Goal: Transaction & Acquisition: Purchase product/service

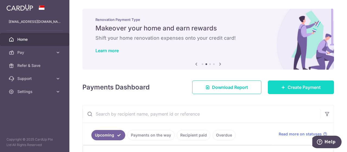
click at [283, 83] on link "Create Payment" at bounding box center [301, 87] width 66 height 14
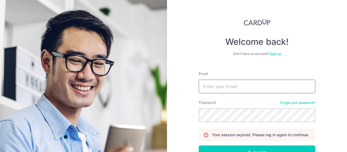
click at [206, 91] on input "Email" at bounding box center [257, 87] width 117 height 14
type input "[EMAIL_ADDRESS][DOMAIN_NAME]"
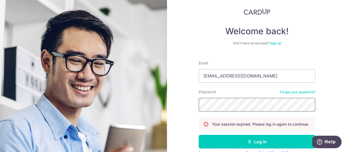
scroll to position [27, 0]
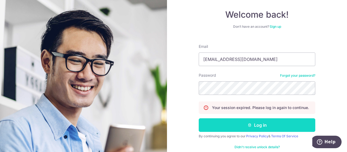
click at [267, 125] on button "Log in" at bounding box center [257, 125] width 117 height 14
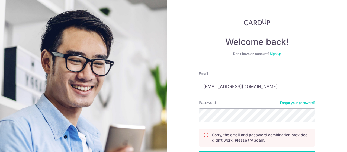
type input "[EMAIL_ADDRESS][DOMAIN_NAME]"
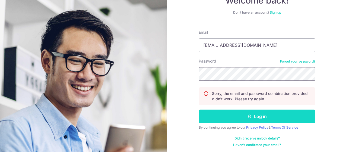
scroll to position [42, 0]
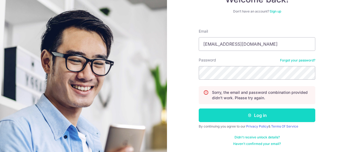
click at [258, 116] on button "Log in" at bounding box center [257, 115] width 117 height 14
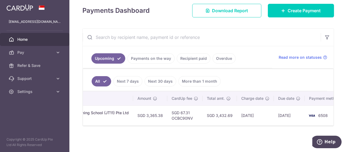
scroll to position [0, 162]
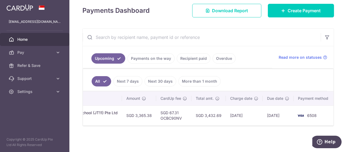
drag, startPoint x: 206, startPoint y: 126, endPoint x: 311, endPoint y: 125, distance: 105.3
click at [311, 125] on div at bounding box center [208, 125] width 251 height 1
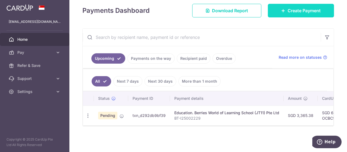
click at [281, 10] on icon at bounding box center [283, 10] width 4 height 4
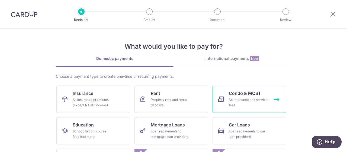
click at [245, 103] on div "Maintenance and service fees" at bounding box center [248, 102] width 39 height 11
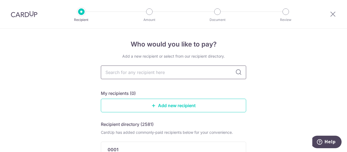
click at [143, 75] on input "text" at bounding box center [173, 72] width 145 height 14
type input "mcst"
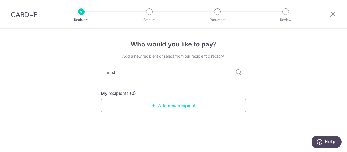
click at [169, 109] on link "Add new recipient" at bounding box center [173, 106] width 145 height 14
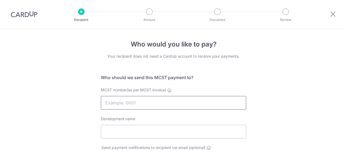
click at [149, 104] on input "MCST number(as per MCST invoice)" at bounding box center [173, 103] width 145 height 14
type input "MCST 2504"
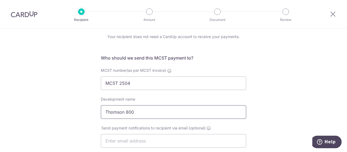
scroll to position [54, 0]
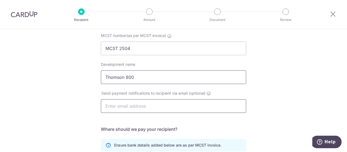
type input "Thomson 800"
click at [141, 106] on input "text" at bounding box center [173, 106] width 145 height 14
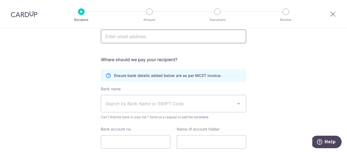
scroll to position [136, 0]
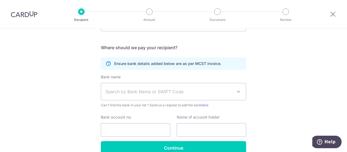
click at [142, 94] on span "Search by Bank Name or SWIFT Code" at bounding box center [170, 91] width 128 height 7
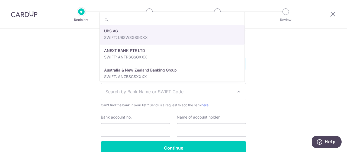
click at [267, 48] on div "Who would you like to pay? Your recipient does not need a CardUp account to rec…" at bounding box center [173, 36] width 347 height 287
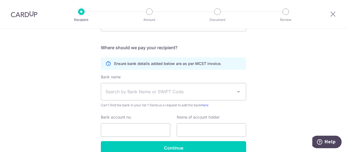
scroll to position [81, 0]
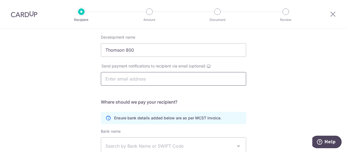
click at [139, 74] on input "text" at bounding box center [173, 79] width 145 height 14
click at [125, 80] on input "mcst2504@gmail.com" at bounding box center [173, 79] width 145 height 14
type input "[EMAIL_ADDRESS][DOMAIN_NAME]"
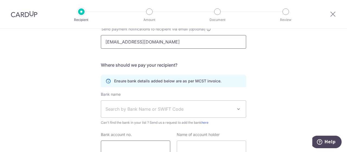
scroll to position [136, 0]
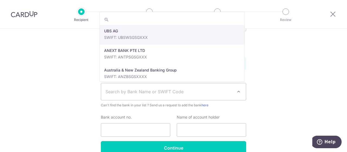
click at [125, 91] on span "Search by Bank Name or SWIFT Code" at bounding box center [170, 91] width 128 height 7
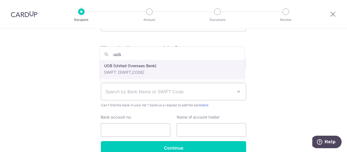
type input "uob"
select select "18"
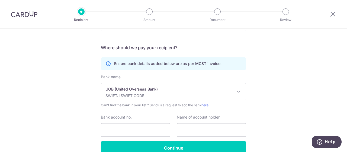
scroll to position [163, 0]
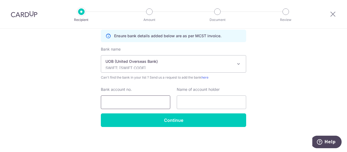
click at [117, 99] on input "Bank account no." at bounding box center [135, 102] width 69 height 14
click at [205, 107] on input "text" at bounding box center [211, 102] width 69 height 14
type input "m"
type input "MCST PLAN NO. 2504"
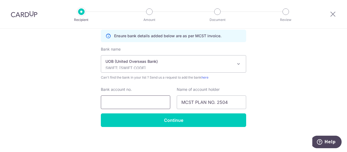
click at [131, 99] on input "Bank account no." at bounding box center [135, 102] width 69 height 14
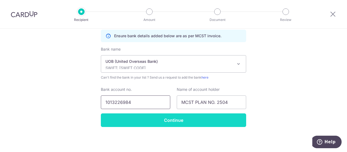
type input "1013226984"
click at [147, 119] on input "Continue" at bounding box center [173, 120] width 145 height 14
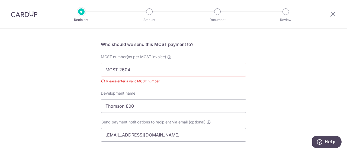
scroll to position [29, 0]
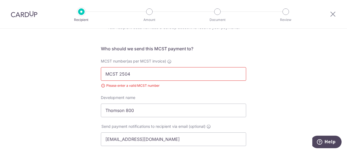
click at [119, 74] on input "MCST 2504" at bounding box center [173, 74] width 145 height 14
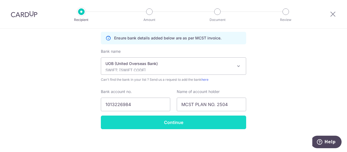
scroll to position [171, 0]
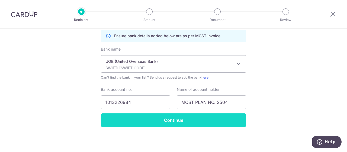
type input "MCST2504"
click at [164, 124] on input "Continue" at bounding box center [173, 120] width 145 height 14
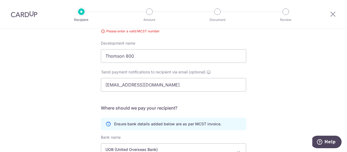
scroll to position [56, 0]
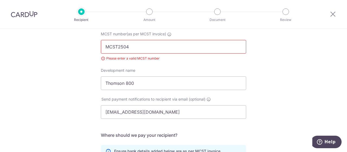
click at [104, 45] on input "MCST2504" at bounding box center [173, 47] width 145 height 14
drag, startPoint x: 117, startPoint y: 46, endPoint x: 95, endPoint y: 49, distance: 21.9
click at [95, 49] on div "Who would you like to pay? Your recipient does not need a CardUp account to rec…" at bounding box center [173, 120] width 347 height 295
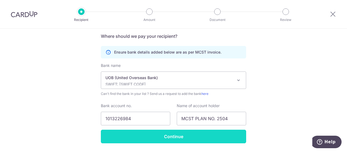
scroll to position [171, 0]
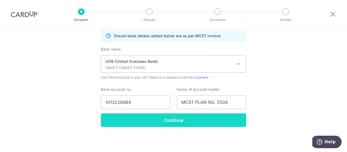
type input "2504"
click at [127, 116] on input "Continue" at bounding box center [173, 120] width 145 height 14
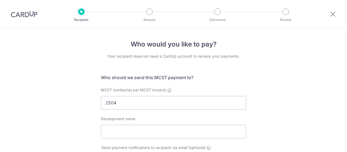
select select "18"
click at [81, 11] on div at bounding box center [81, 11] width 7 height 7
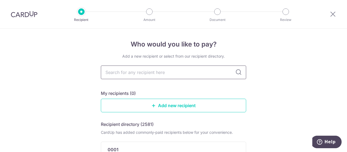
click at [165, 72] on input "text" at bounding box center [173, 72] width 145 height 14
type input "2504"
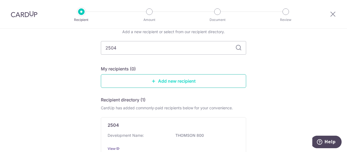
scroll to position [55, 0]
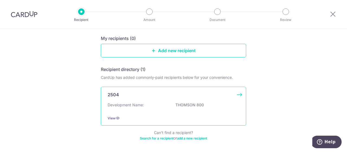
click at [136, 106] on p "Development Name:" at bounding box center [126, 104] width 36 height 5
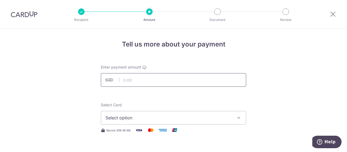
click at [125, 80] on input "text" at bounding box center [173, 80] width 145 height 14
click at [138, 81] on input "1569" at bounding box center [173, 80] width 145 height 14
type input "1,569.60"
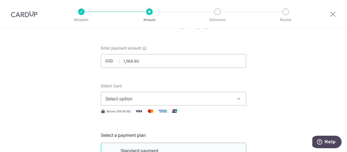
scroll to position [27, 0]
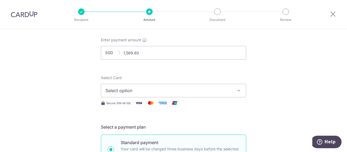
click at [169, 94] on button "Select option" at bounding box center [173, 91] width 145 height 14
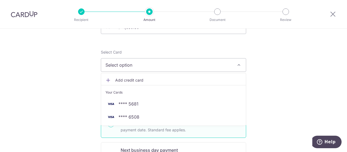
scroll to position [81, 0]
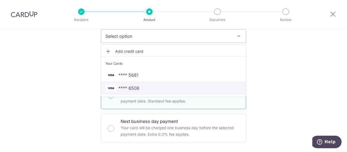
click at [166, 88] on span "**** 6508" at bounding box center [174, 88] width 136 height 7
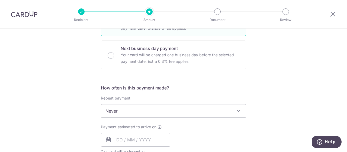
scroll to position [163, 0]
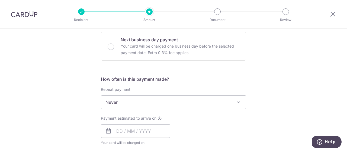
click at [165, 103] on span "Never" at bounding box center [173, 102] width 145 height 13
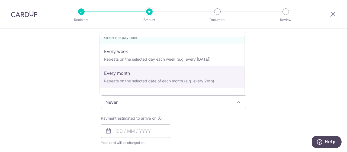
scroll to position [27, 0]
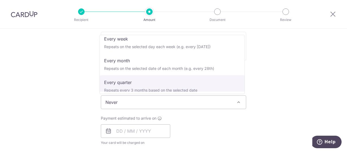
select select "4"
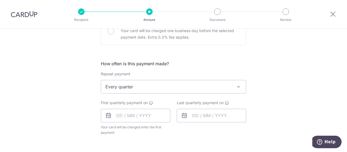
scroll to position [190, 0]
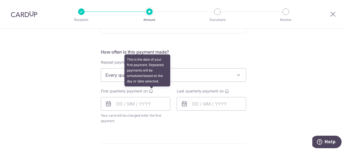
click at [149, 90] on icon at bounding box center [151, 91] width 4 height 4
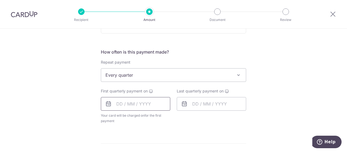
click at [150, 102] on input "text" at bounding box center [135, 104] width 69 height 14
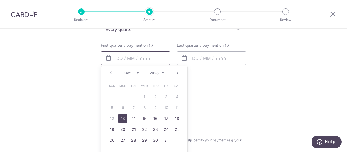
scroll to position [244, 0]
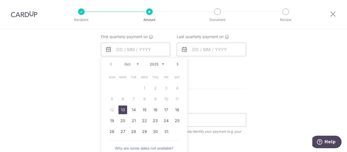
click at [124, 110] on link "13" at bounding box center [123, 109] width 9 height 9
type input "[DATE]"
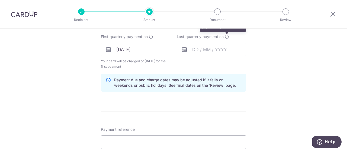
click at [225, 36] on icon at bounding box center [227, 36] width 4 height 4
click at [228, 46] on input "text" at bounding box center [211, 50] width 69 height 14
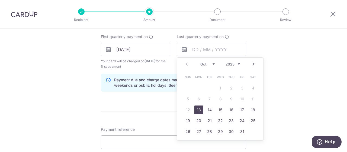
click at [238, 64] on select "2025 2026 2027 2028 2029 2030 2031 2032 2033 2034 2035" at bounding box center [233, 64] width 14 height 4
click at [216, 62] on div "Jan Feb Mar Apr May Jun Jul Aug Sep Oct Nov Dec 2025 2026 2027 2028 2029 2030 2…" at bounding box center [221, 64] width 40 height 5
click at [214, 63] on div "Jan Feb Mar Apr May Jun Jul Aug Sep Oct Nov Dec 2025 2026 2027 2028 2029 2030 2…" at bounding box center [221, 64] width 40 height 5
click at [213, 64] on select "Jan Feb Mar Apr May Jun Jul Aug Sep Oct Nov Dec" at bounding box center [208, 64] width 14 height 4
click at [201, 62] on select "Jan Feb Mar Apr May Jun Jul Aug Sep Oct Nov Dec" at bounding box center [208, 64] width 14 height 4
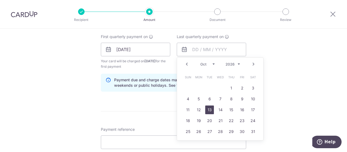
click at [209, 107] on link "13" at bounding box center [209, 109] width 9 height 9
type input "13/10/2026"
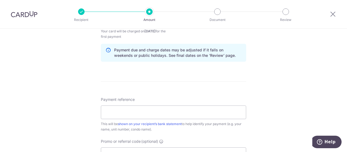
scroll to position [299, 0]
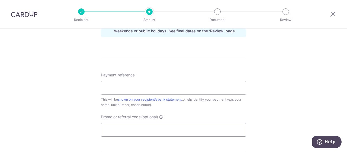
click at [119, 128] on input "Promo or referral code (optional)" at bounding box center [173, 130] width 145 height 14
paste input "REC185"
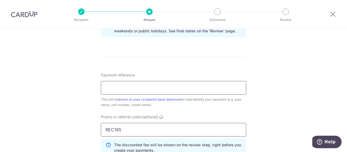
scroll to position [326, 0]
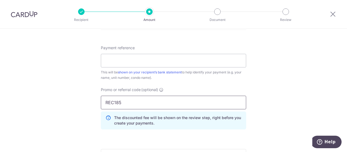
type input "REC185"
click at [123, 59] on input "Payment reference" at bounding box center [173, 61] width 145 height 14
click at [102, 59] on input "Blk 806 06-13" at bounding box center [173, 61] width 145 height 14
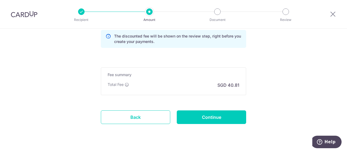
scroll to position [418, 0]
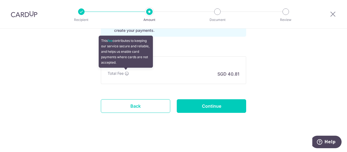
type input "T800 Blk [PHONE_NUMBER]"
click at [126, 72] on icon at bounding box center [127, 73] width 4 height 4
click at [125, 71] on icon at bounding box center [127, 73] width 4 height 4
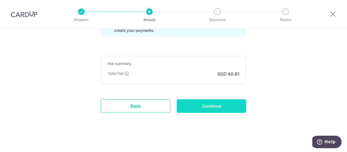
click at [201, 101] on input "Continue" at bounding box center [211, 106] width 69 height 14
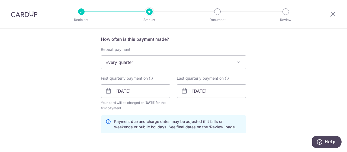
scroll to position [201, 0]
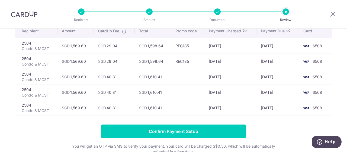
scroll to position [54, 0]
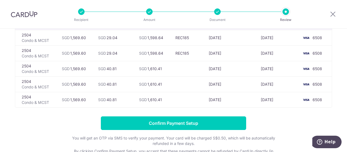
drag, startPoint x: 28, startPoint y: 71, endPoint x: 117, endPoint y: 75, distance: 89.1
click at [117, 75] on tr "2504 Condo & MCST SGD 1,569.60 SGD 40.81 SGD 1,610.41 [DATE] [DATE] 6508" at bounding box center [173, 68] width 317 height 15
click at [123, 64] on td "SGD 40.81" at bounding box center [114, 68] width 41 height 15
click at [125, 70] on td "SGD 40.81" at bounding box center [114, 68] width 41 height 15
drag, startPoint x: 122, startPoint y: 68, endPoint x: 20, endPoint y: 67, distance: 102.6
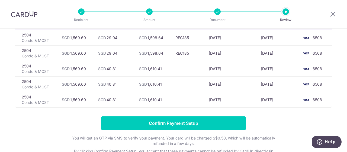
click at [20, 67] on tr "2504 Condo & MCST SGD 1,569.60 SGD 40.81 SGD 1,610.41 [DATE] [DATE] 6508" at bounding box center [173, 68] width 317 height 15
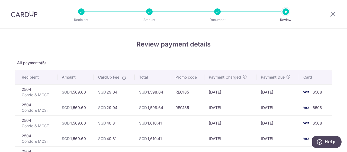
click at [216, 11] on div at bounding box center [217, 11] width 7 height 7
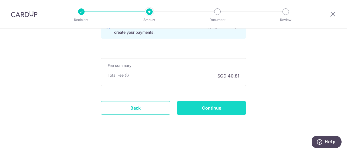
scroll to position [391, 0]
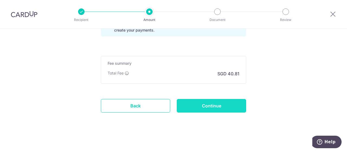
click at [200, 100] on input "Continue" at bounding box center [211, 106] width 69 height 14
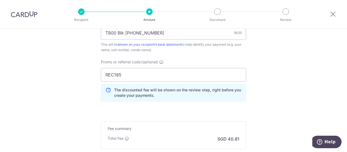
scroll to position [361, 0]
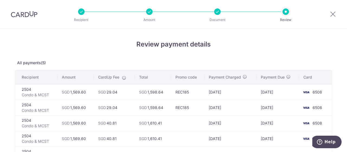
scroll to position [27, 0]
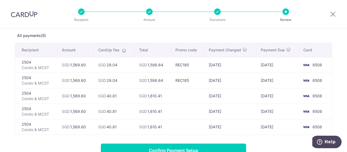
drag, startPoint x: 210, startPoint y: 80, endPoint x: 230, endPoint y: 82, distance: 20.7
click at [230, 81] on td "08/01/2026" at bounding box center [231, 79] width 52 height 15
click at [241, 81] on td "08/01/2026" at bounding box center [231, 79] width 52 height 15
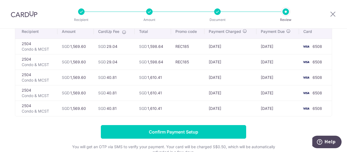
scroll to position [54, 0]
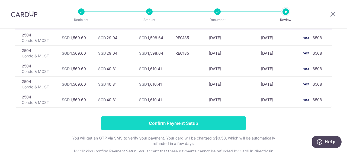
click at [174, 121] on input "Confirm Payment Setup" at bounding box center [173, 123] width 145 height 14
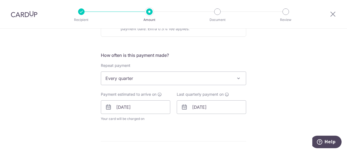
scroll to position [244, 0]
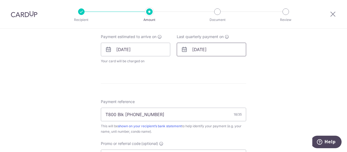
click at [213, 53] on input "[DATE]" at bounding box center [211, 50] width 69 height 14
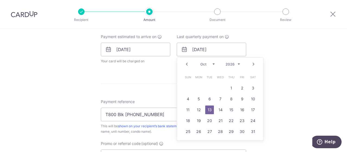
click at [209, 63] on select "Jan Feb Mar Apr May Jun Jul Aug Sep Oct Nov Dec" at bounding box center [208, 64] width 14 height 4
click at [209, 109] on link "13" at bounding box center [209, 109] width 9 height 9
type input "[DATE]"
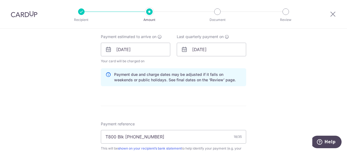
click at [279, 98] on div "Tell us more about your payment Enter payment amount SGD 1,569.60 1569.60 Selec…" at bounding box center [173, 53] width 347 height 538
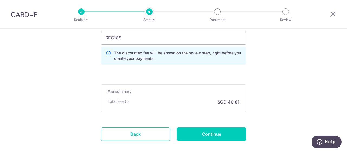
scroll to position [413, 0]
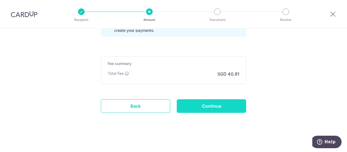
click at [220, 104] on input "Continue" at bounding box center [211, 106] width 69 height 14
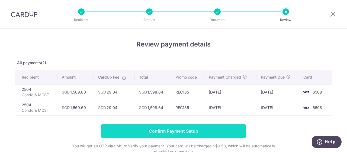
click at [145, 132] on input "Confirm Payment Setup" at bounding box center [173, 131] width 145 height 14
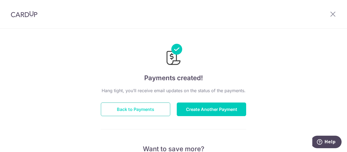
click at [142, 109] on button "Back to Payments" at bounding box center [135, 109] width 69 height 14
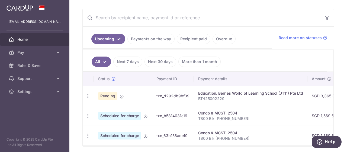
scroll to position [109, 0]
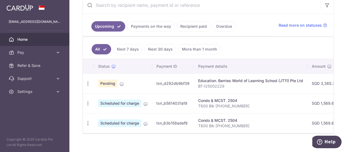
click at [210, 100] on div "Condo & MCST. 2504" at bounding box center [250, 100] width 105 height 5
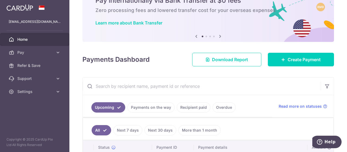
scroll to position [27, 0]
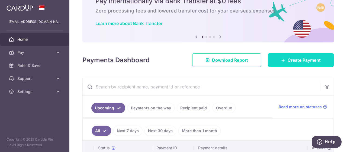
click at [296, 57] on span "Create Payment" at bounding box center [304, 60] width 33 height 7
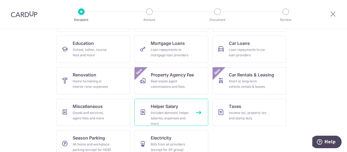
scroll to position [91, 0]
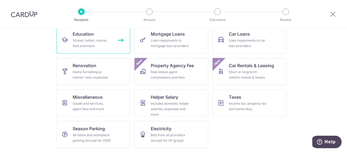
click at [119, 40] on link "Education School, tuition, course fees and more" at bounding box center [93, 39] width 74 height 27
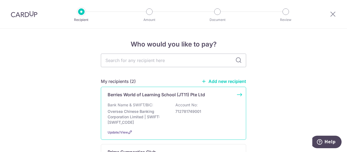
click at [157, 97] on p "Berries World of Learning School (JT11) Pte Ltd" at bounding box center [156, 94] width 97 height 7
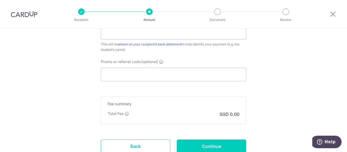
scroll to position [353, 0]
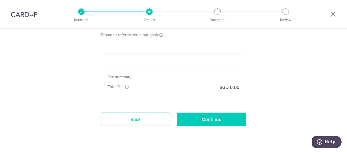
click at [134, 119] on link "Back" at bounding box center [135, 119] width 69 height 14
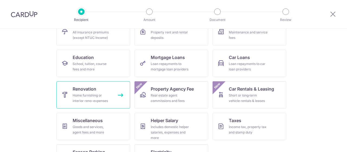
scroll to position [91, 0]
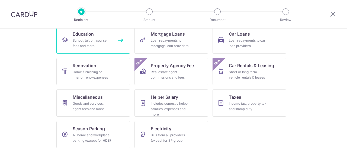
click at [87, 42] on div "School, tuition, course fees and more" at bounding box center [92, 43] width 39 height 11
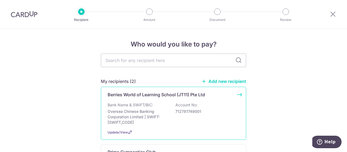
click at [141, 122] on p "Oversea Chinese Banking Corporation Limited | SWIFT: OCBCSGSGXXX" at bounding box center [138, 117] width 61 height 16
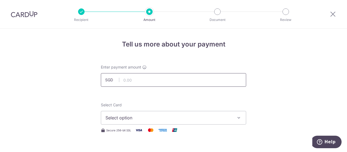
click at [147, 80] on input "text" at bounding box center [173, 80] width 145 height 14
paste input "3,355.02"
type input "3,355.02"
click at [150, 119] on span "Select option" at bounding box center [169, 117] width 126 height 7
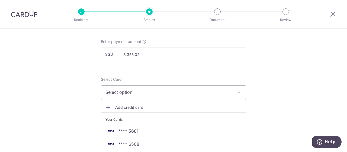
scroll to position [54, 0]
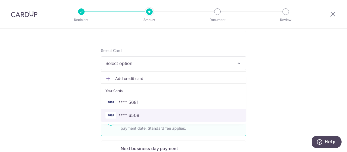
click at [138, 114] on span "**** 6508" at bounding box center [129, 115] width 21 height 7
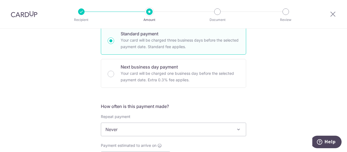
scroll to position [163, 0]
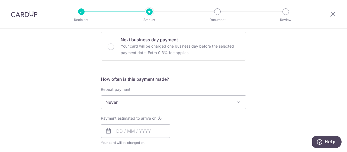
click at [139, 105] on span "Never" at bounding box center [173, 102] width 145 height 13
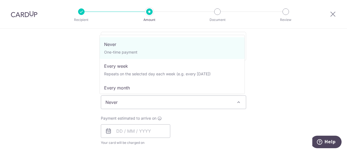
click at [139, 105] on span "Never" at bounding box center [173, 102] width 145 height 13
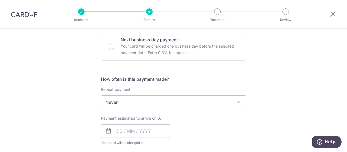
scroll to position [217, 0]
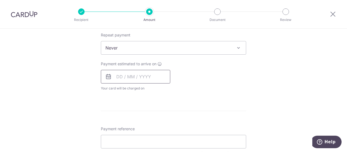
click at [134, 78] on input "text" at bounding box center [135, 77] width 69 height 14
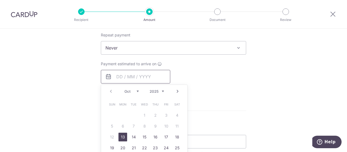
scroll to position [244, 0]
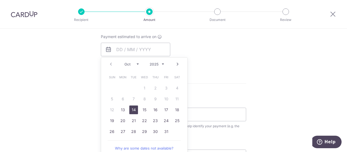
click at [132, 108] on link "14" at bounding box center [133, 109] width 9 height 9
type input "14/10/2025"
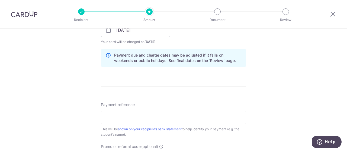
scroll to position [271, 0]
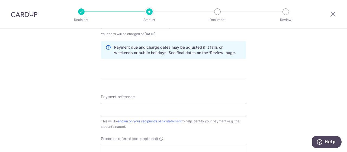
click at [153, 112] on input "Payment reference" at bounding box center [173, 110] width 145 height 14
paste input "BT-I25002228"
type input "BT-I25002228 Natasha Grace Lim"
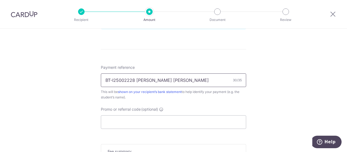
scroll to position [326, 0]
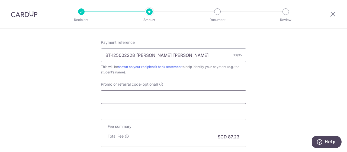
click at [136, 94] on input "Promo or referral code (optional)" at bounding box center [173, 97] width 145 height 14
paste input "OCBC90NV"
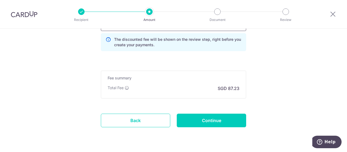
scroll to position [407, 0]
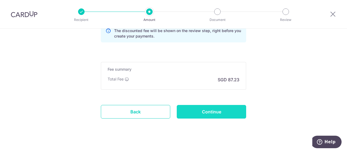
type input "OCBC90NV"
click at [190, 111] on input "Continue" at bounding box center [211, 112] width 69 height 14
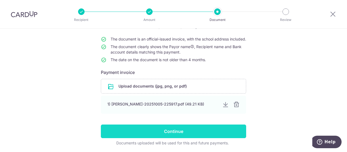
scroll to position [54, 0]
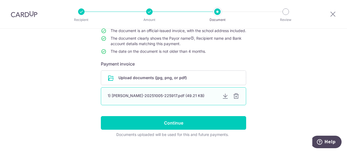
click at [236, 99] on div at bounding box center [236, 96] width 7 height 7
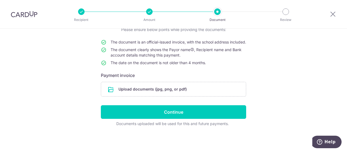
scroll to position [48, 0]
click at [198, 90] on input "file" at bounding box center [173, 89] width 145 height 14
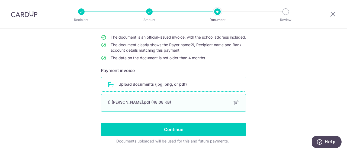
scroll to position [70, 0]
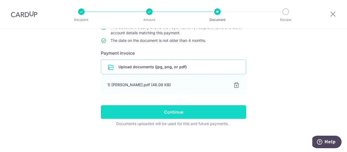
click at [184, 110] on input "Continue" at bounding box center [173, 112] width 145 height 14
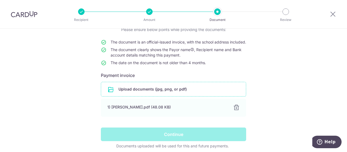
scroll to position [36, 0]
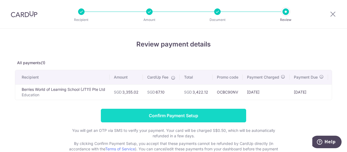
click at [212, 120] on input "Confirm Payment Setup" at bounding box center [173, 116] width 145 height 14
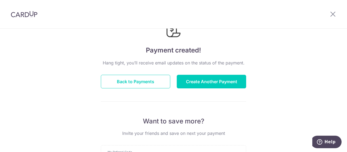
scroll to position [54, 0]
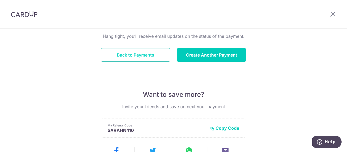
click at [148, 49] on button "Back to Payments" at bounding box center [135, 55] width 69 height 14
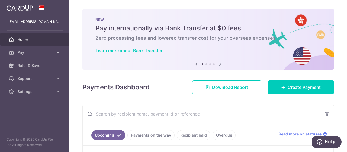
scroll to position [27, 0]
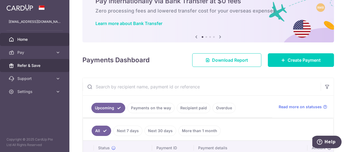
click at [35, 64] on span "Refer & Save" at bounding box center [35, 65] width 36 height 5
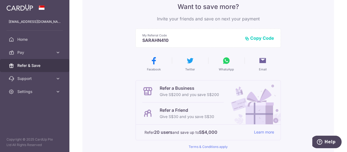
scroll to position [81, 0]
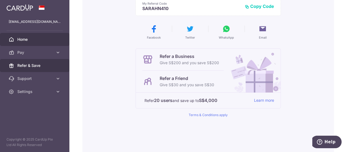
click at [21, 36] on link "Home" at bounding box center [34, 39] width 69 height 13
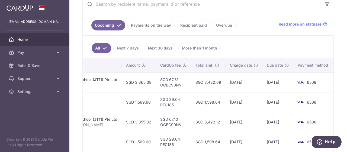
scroll to position [54, 0]
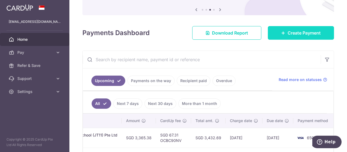
click at [297, 34] on span "Create Payment" at bounding box center [304, 33] width 33 height 7
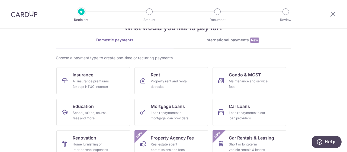
scroll to position [27, 0]
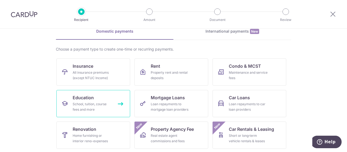
click at [113, 99] on link "Education School, tuition, course fees and more" at bounding box center [93, 103] width 74 height 27
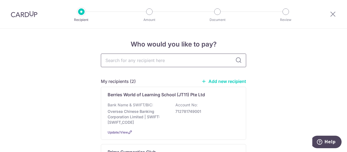
click at [183, 62] on input "text" at bounding box center [173, 60] width 145 height 14
type input "berries"
click at [237, 61] on icon at bounding box center [239, 60] width 7 height 7
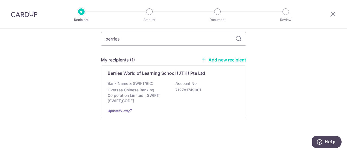
click at [220, 59] on link "Add new recipient" at bounding box center [224, 59] width 45 height 5
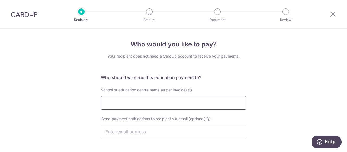
click at [141, 102] on input "School or education centre name(as per invoice)" at bounding box center [173, 103] width 145 height 14
paste input "Berries World of Learning School (Thomson) Pte Ltd"
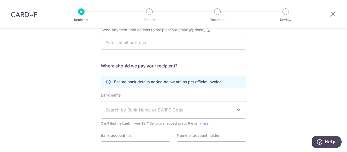
scroll to position [109, 0]
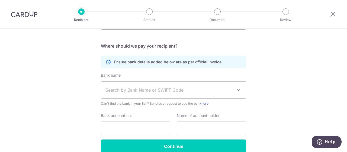
type input "Berries World of Learning School (Thomson) Pte Ltd"
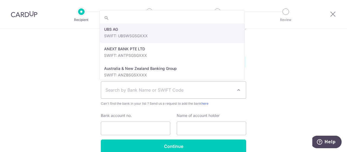
click at [144, 94] on span "Search by Bank Name or SWIFT Code" at bounding box center [173, 89] width 145 height 17
click at [144, 88] on span "Search by Bank Name or SWIFT Code" at bounding box center [170, 90] width 128 height 7
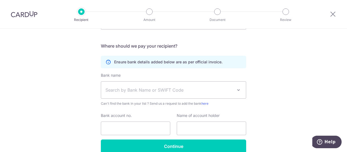
click at [145, 89] on span "Search by Bank Name or SWIFT Code" at bounding box center [170, 90] width 128 height 7
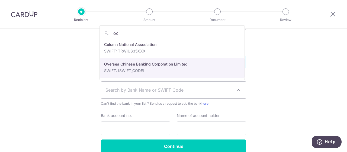
type input "oc"
select select "12"
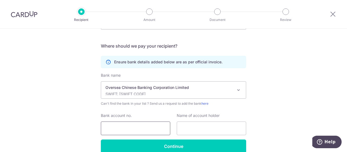
click at [123, 127] on input "Bank account no." at bounding box center [135, 128] width 69 height 14
paste input "712592468001"
type input "712592468001"
click at [198, 125] on input "text" at bounding box center [211, 128] width 69 height 14
paste input "Berries World of Learning School (Thomson) Pte Ltd"
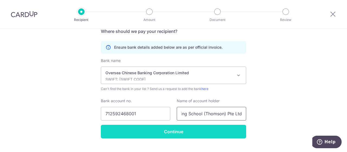
scroll to position [135, 0]
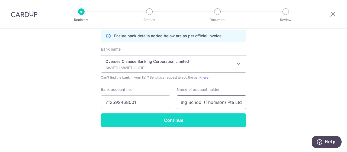
type input "Berries World of Learning School (Thomson) Pte Ltd"
click at [163, 116] on input "Continue" at bounding box center [173, 120] width 145 height 14
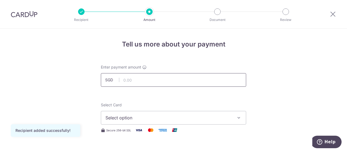
click at [151, 78] on input "text" at bounding box center [173, 80] width 145 height 14
paste input "2,703.20"
type input "2,703.20"
click at [173, 119] on span "Select option" at bounding box center [169, 117] width 126 height 7
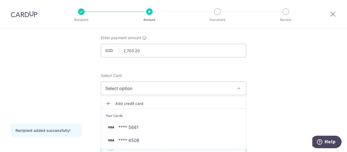
scroll to position [54, 0]
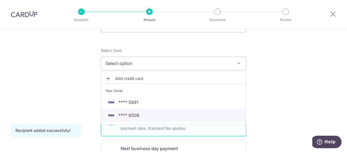
click at [142, 115] on span "**** 6508" at bounding box center [174, 115] width 136 height 7
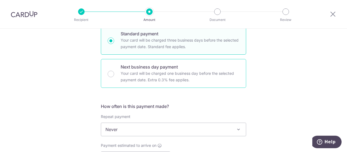
scroll to position [190, 0]
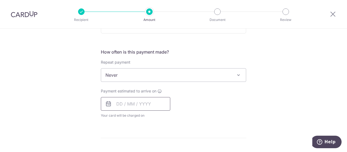
click at [139, 102] on input "text" at bounding box center [135, 104] width 69 height 14
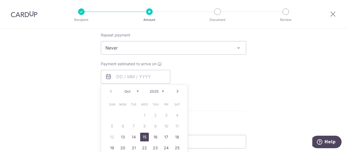
click at [143, 138] on link "15" at bounding box center [144, 136] width 9 height 9
type input "[DATE]"
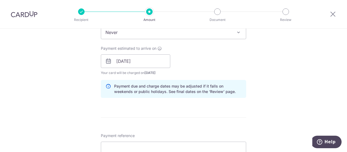
scroll to position [271, 0]
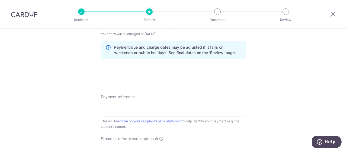
click at [131, 107] on input "Payment reference" at bounding box center [173, 110] width 145 height 14
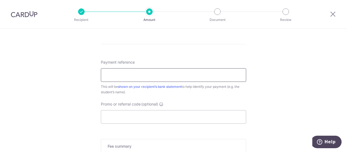
scroll to position [326, 0]
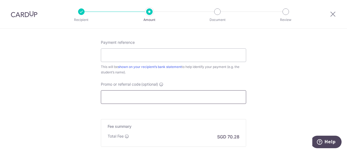
click at [130, 94] on input "Promo or referral code (optional)" at bounding box center [173, 97] width 145 height 14
paste input "OCBC90NV"
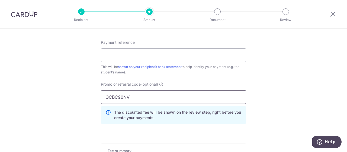
type input "OCBC90NV"
click at [129, 52] on input "Payment reference" at bounding box center [173, 55] width 145 height 14
paste input "JT-I25002309"
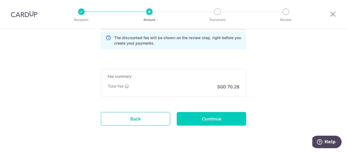
scroll to position [407, 0]
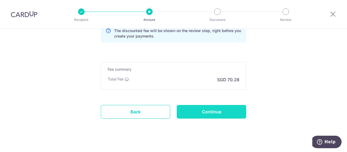
type input "JT-I25002309 Natalia Faith Lim"
click at [213, 107] on input "Continue" at bounding box center [211, 112] width 69 height 14
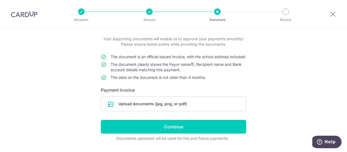
scroll to position [48, 0]
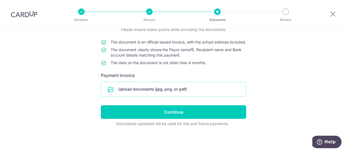
click at [201, 91] on input "file" at bounding box center [173, 89] width 145 height 14
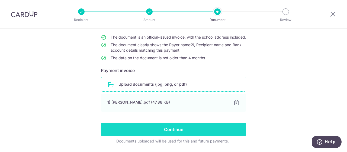
click at [192, 136] on input "Continue" at bounding box center [173, 129] width 145 height 14
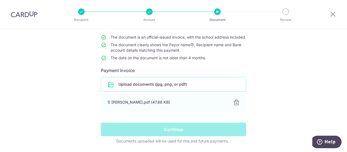
scroll to position [70, 0]
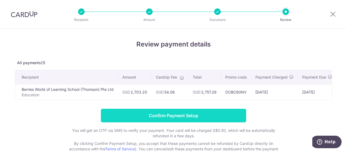
click at [179, 117] on input "Confirm Payment Setup" at bounding box center [173, 116] width 145 height 14
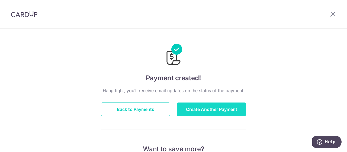
click at [192, 108] on button "Create Another Payment" at bounding box center [211, 109] width 69 height 14
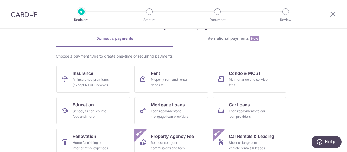
scroll to position [54, 0]
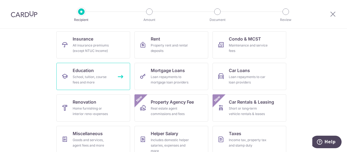
click at [89, 78] on div "School, tuition, course fees and more" at bounding box center [92, 79] width 39 height 11
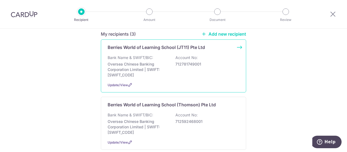
scroll to position [81, 0]
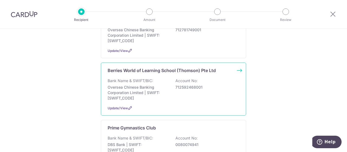
click at [143, 91] on p "Oversea Chinese Banking Corporation Limited | SWIFT: [SWIFT_CODE]" at bounding box center [138, 92] width 61 height 16
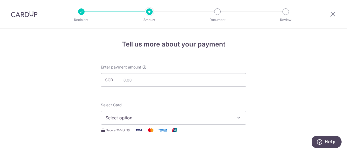
click at [22, 13] on img at bounding box center [24, 14] width 27 height 7
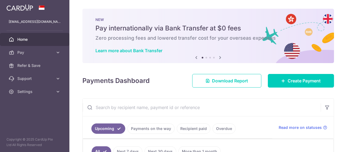
click at [31, 37] on span "Home" at bounding box center [35, 39] width 36 height 5
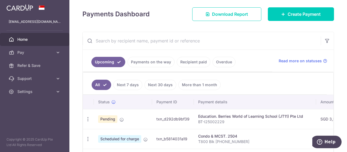
scroll to position [81, 0]
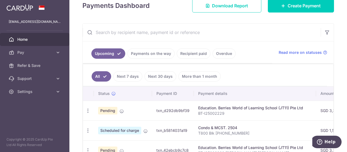
click at [130, 74] on link "Next 7 days" at bounding box center [127, 76] width 29 height 10
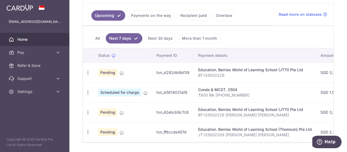
scroll to position [136, 0]
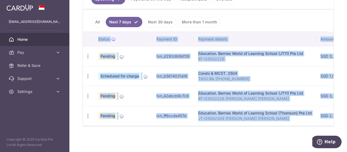
drag, startPoint x: 163, startPoint y: 127, endPoint x: 183, endPoint y: 124, distance: 20.5
click at [183, 124] on div "Status Payment ID Payment details Amount CardUp fee Total amt. Charge date Due …" at bounding box center [208, 79] width 251 height 94
click at [211, 79] on p "T800 Blk [PHONE_NUMBER]" at bounding box center [255, 78] width 114 height 5
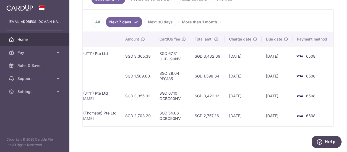
scroll to position [0, 0]
